Goal: Information Seeking & Learning: Learn about a topic

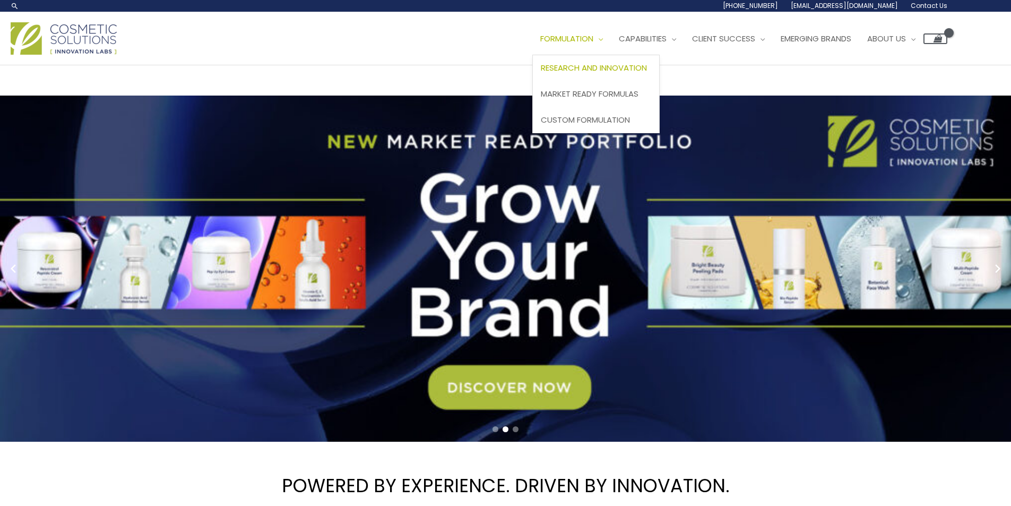
click at [607, 79] on link "Research and Innovation" at bounding box center [596, 68] width 126 height 26
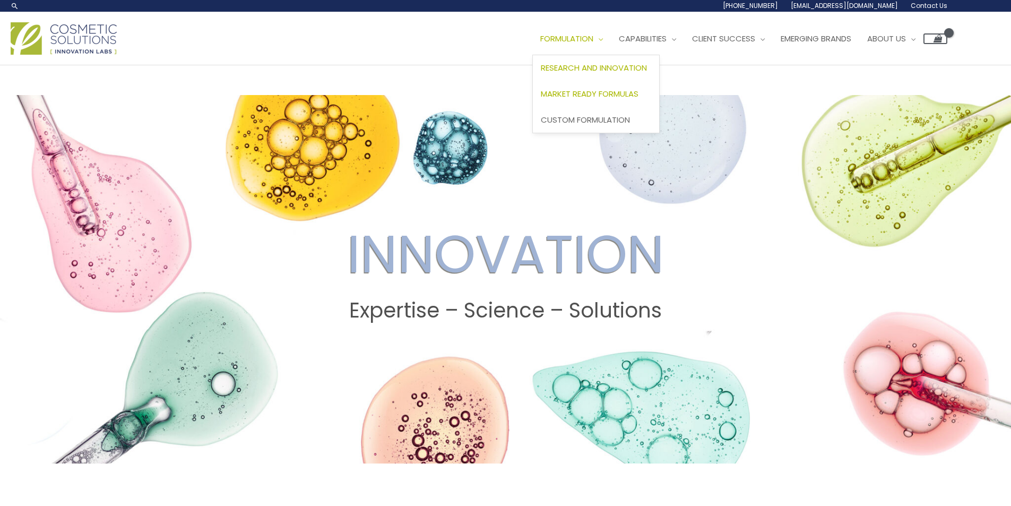
click at [617, 91] on span "Market Ready Formulas" at bounding box center [590, 93] width 98 height 11
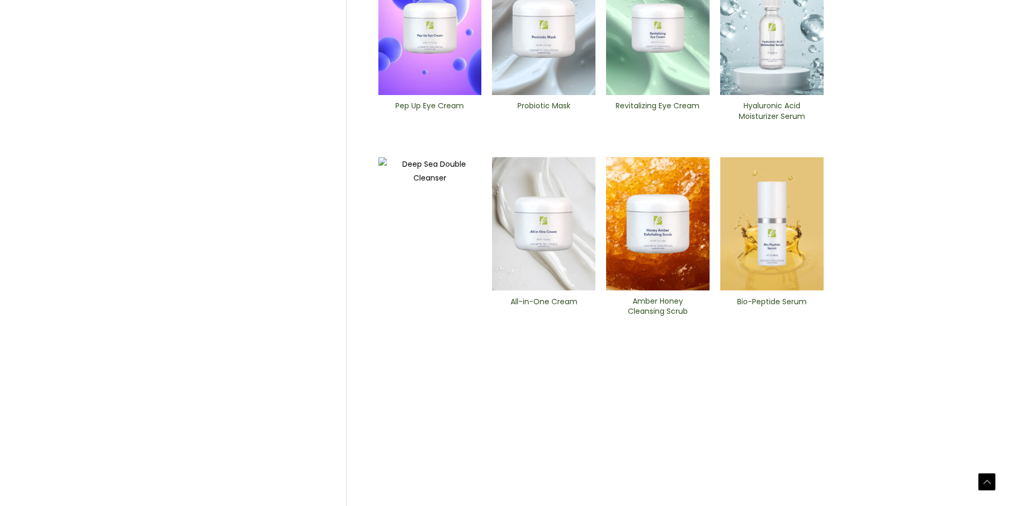
scroll to position [398, 0]
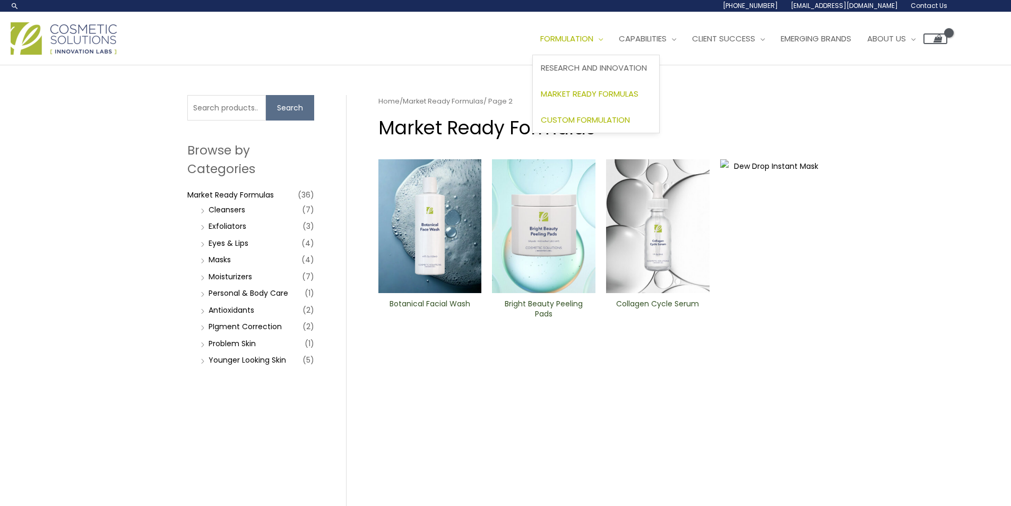
click at [609, 124] on span "Custom Formulation" at bounding box center [585, 119] width 89 height 11
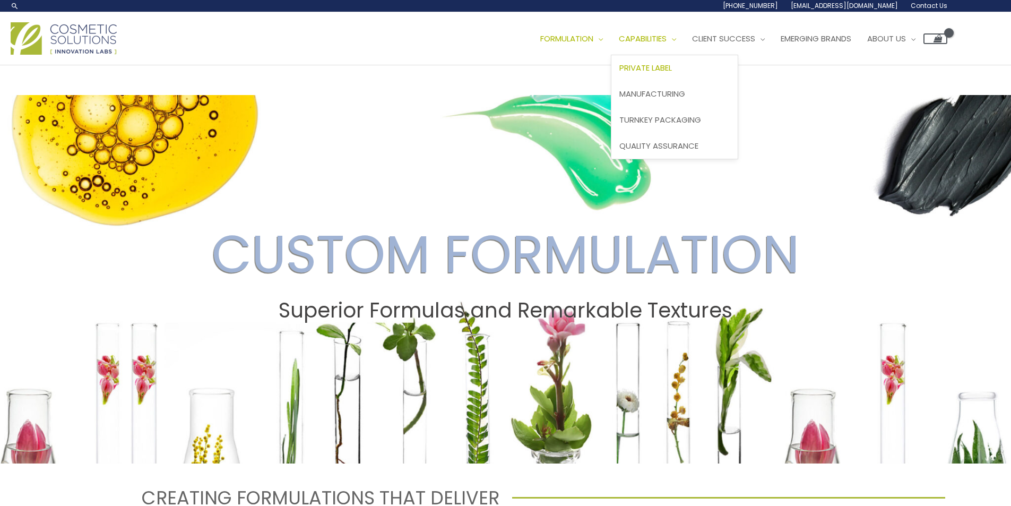
click at [669, 72] on span "Private Label" at bounding box center [645, 67] width 53 height 11
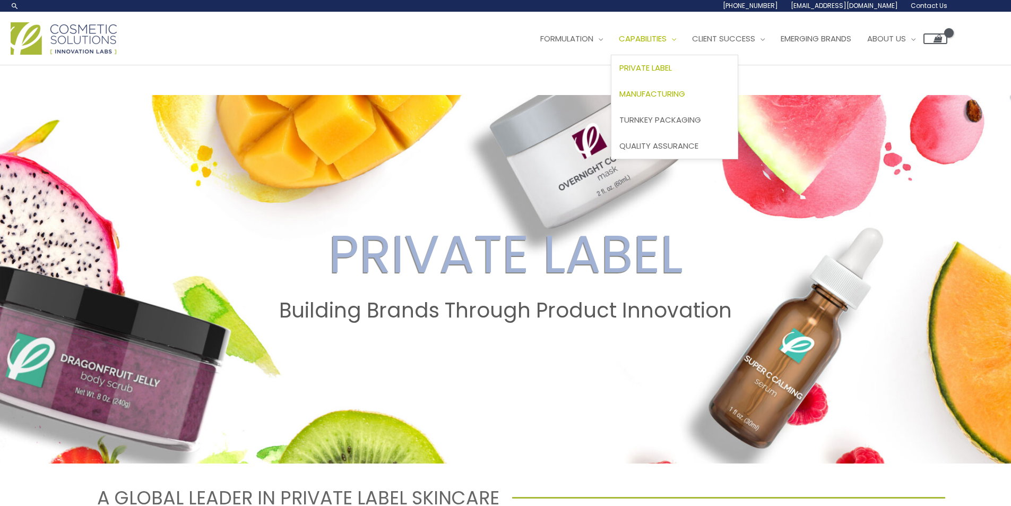
click at [685, 90] on span "Manufacturing" at bounding box center [652, 93] width 66 height 11
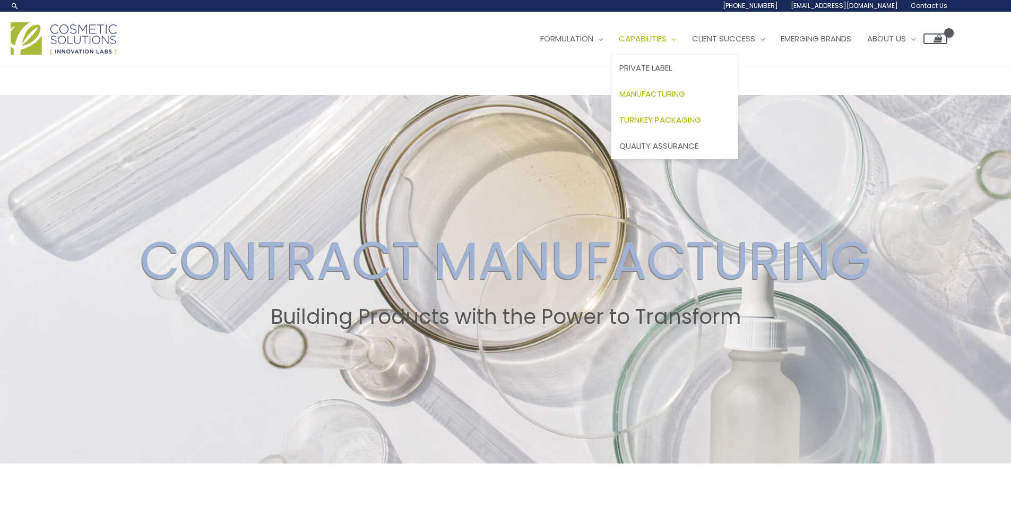
click at [698, 126] on link "Turnkey Packaging" at bounding box center [674, 120] width 126 height 26
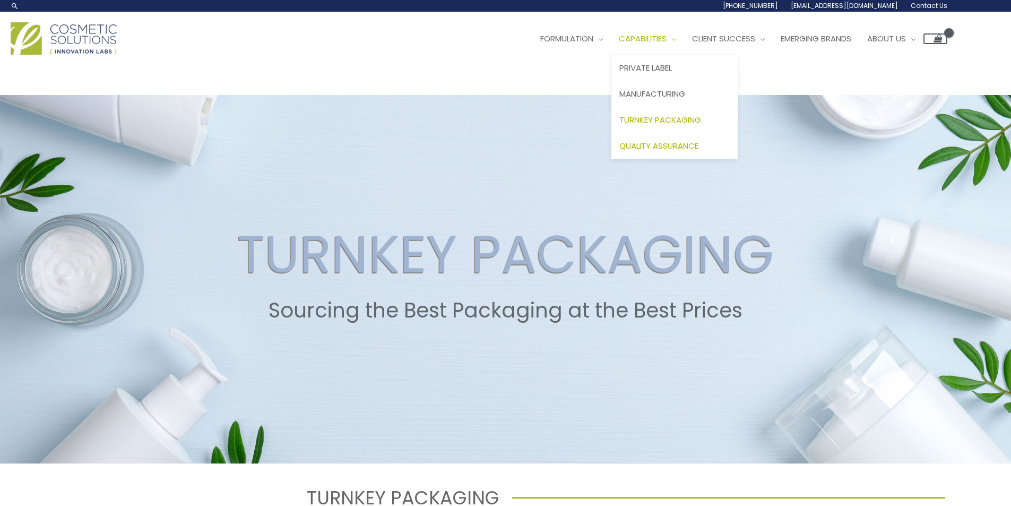
click at [666, 143] on span "Quality Assurance" at bounding box center [658, 145] width 79 height 11
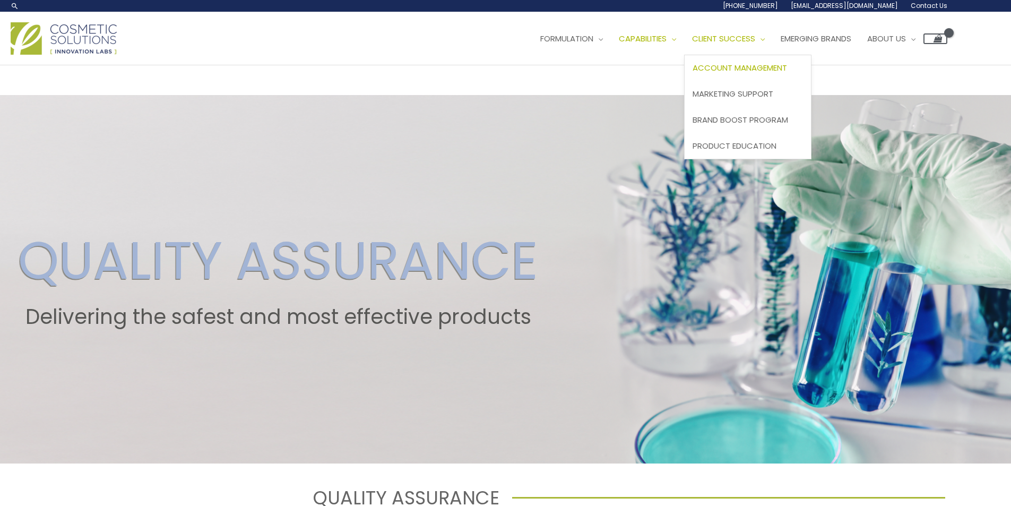
click at [775, 71] on span "Account Management" at bounding box center [739, 67] width 94 height 11
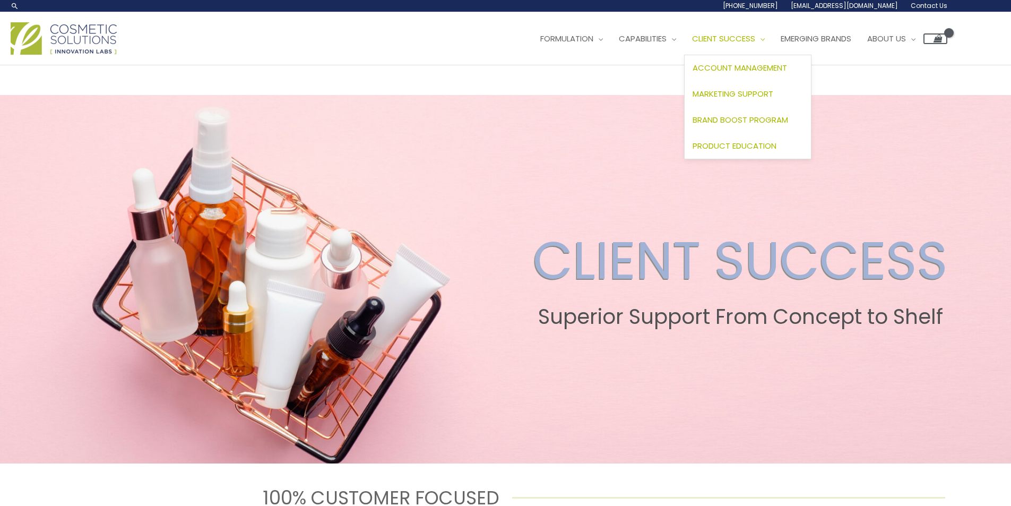
click at [776, 151] on span "Product Education" at bounding box center [734, 145] width 84 height 11
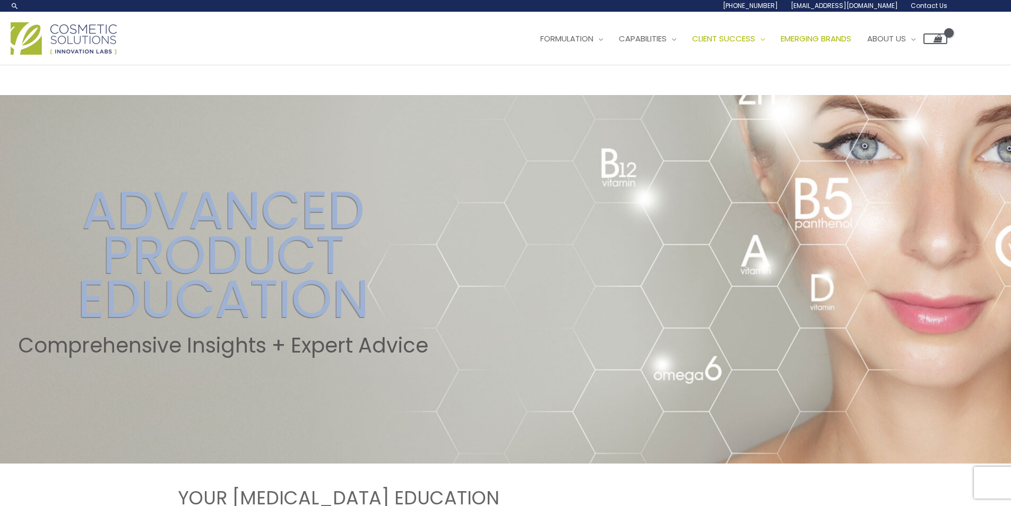
click at [817, 42] on span "Emerging Brands" at bounding box center [815, 38] width 71 height 11
